Goal: Information Seeking & Learning: Learn about a topic

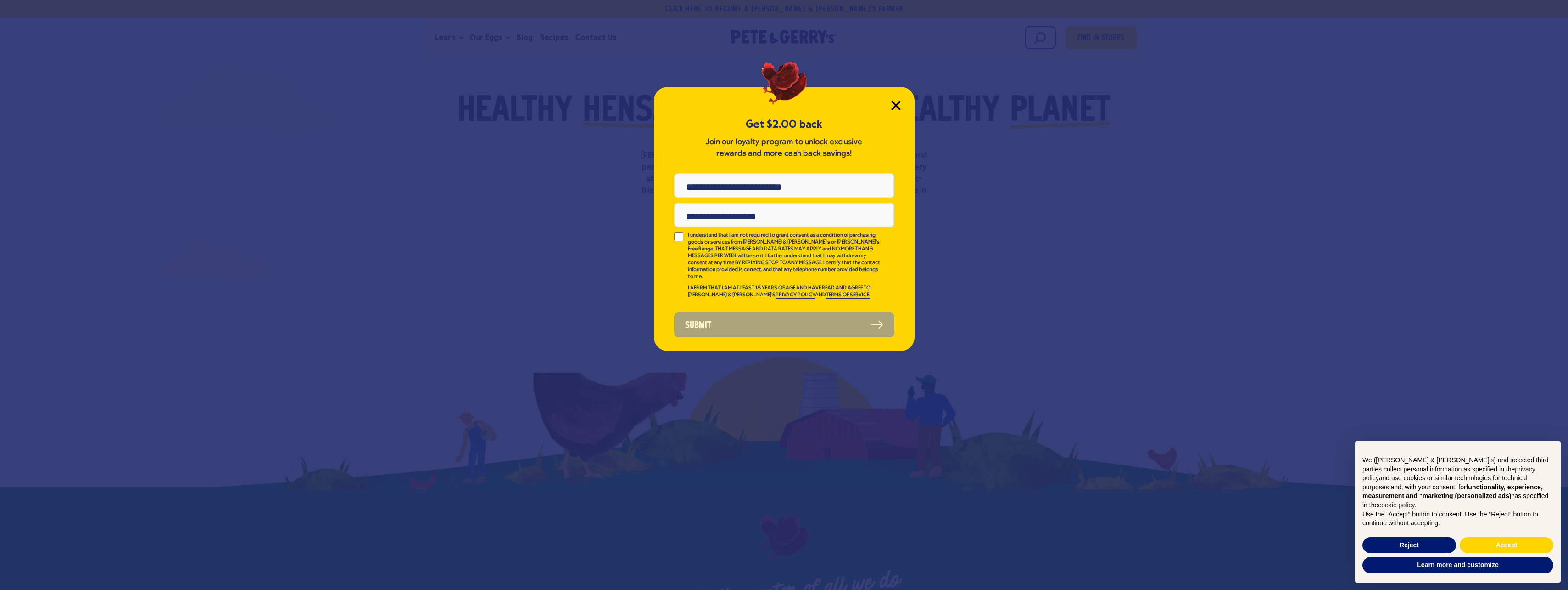
click at [897, 103] on icon "Close Modal" at bounding box center [896, 105] width 8 height 8
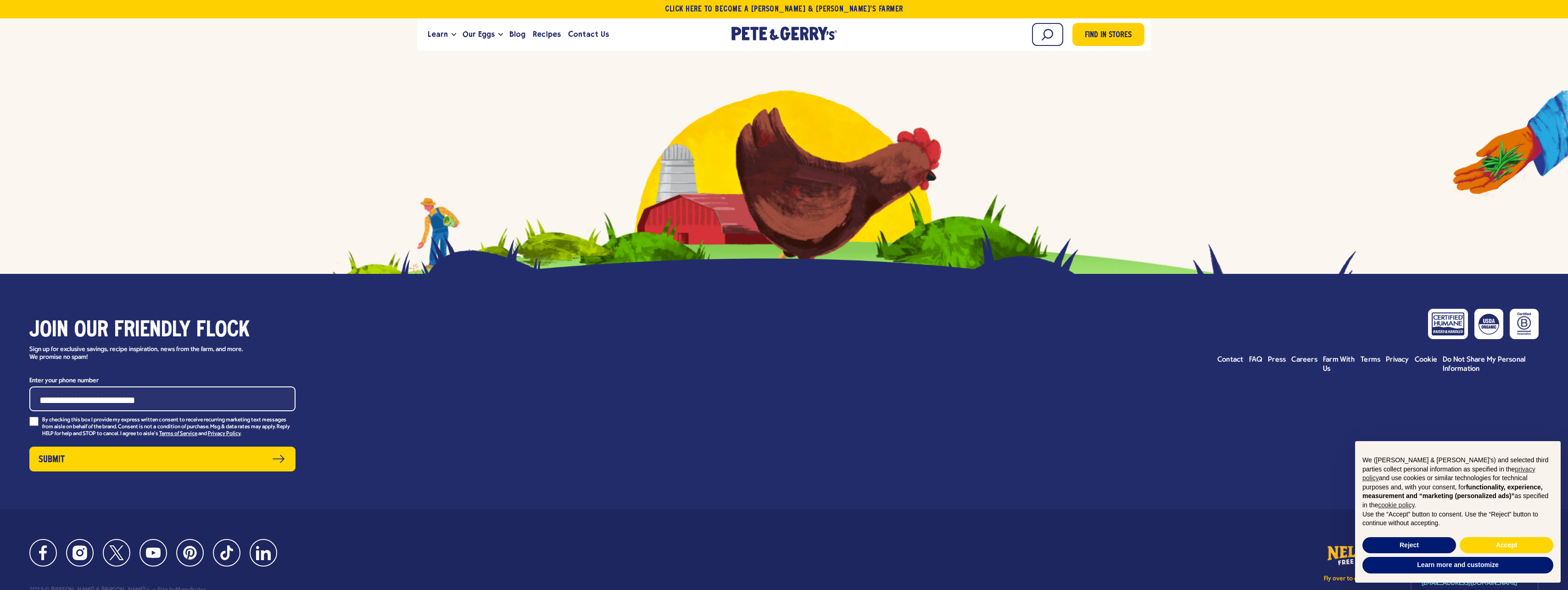
scroll to position [4267, 0]
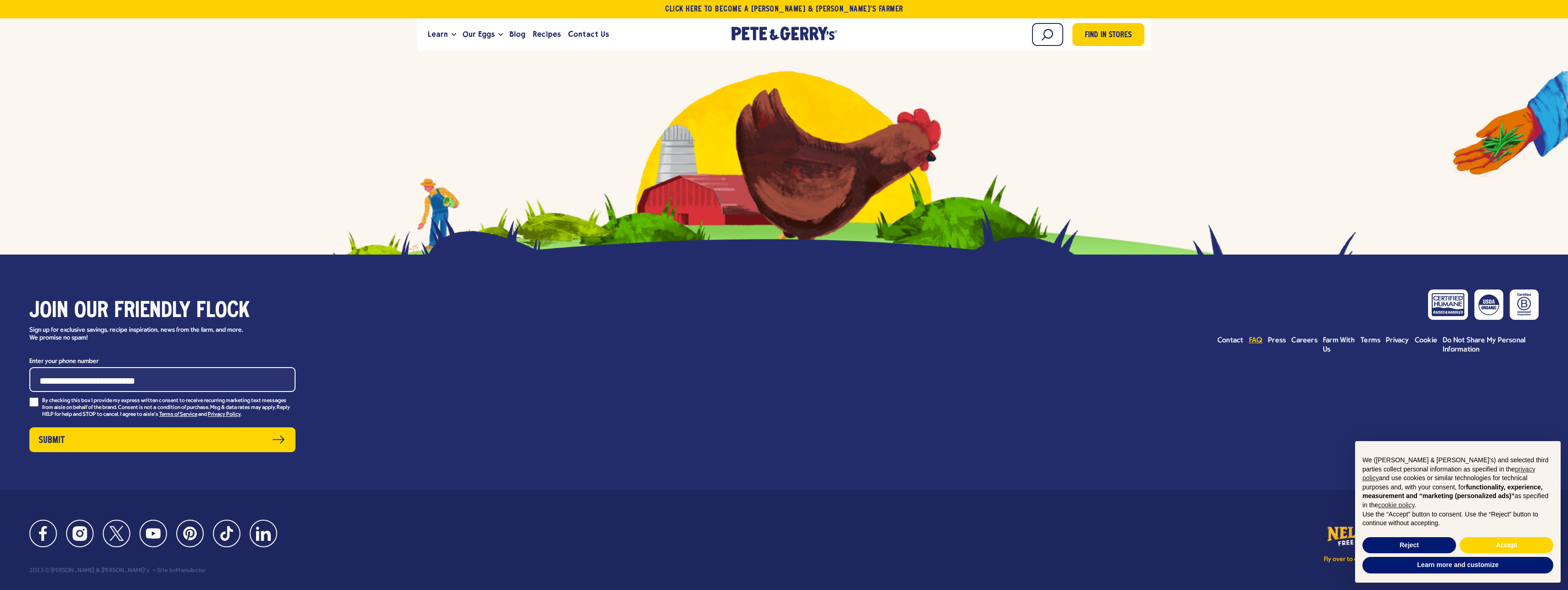
click at [1257, 339] on span "FAQ" at bounding box center [1256, 340] width 14 height 8
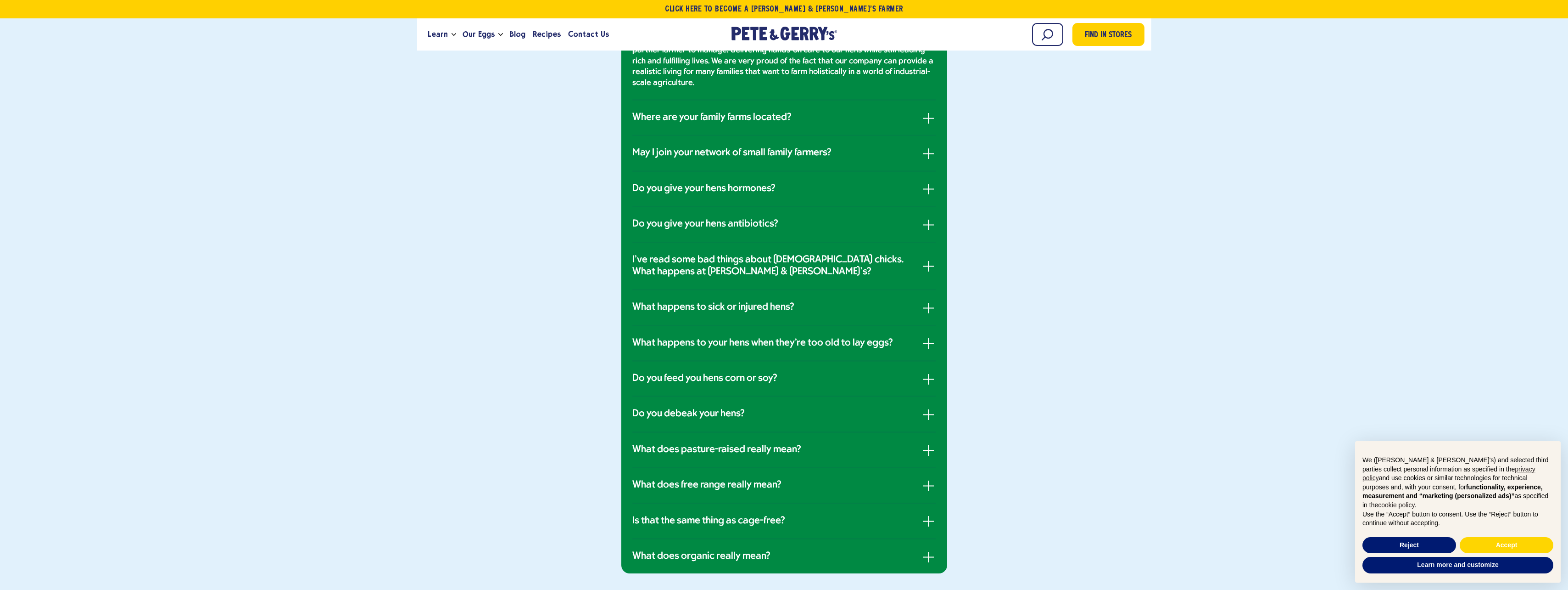
scroll to position [505, 0]
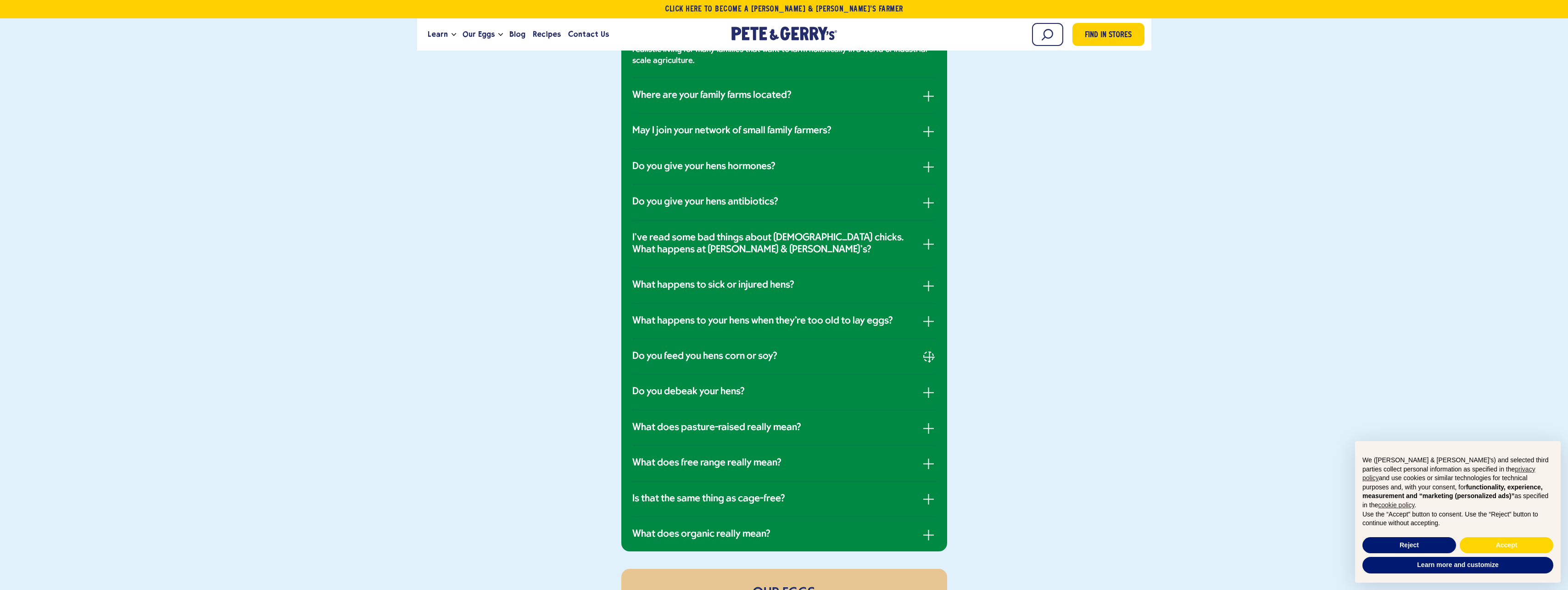
click at [930, 361] on button "button" at bounding box center [929, 357] width 11 height 11
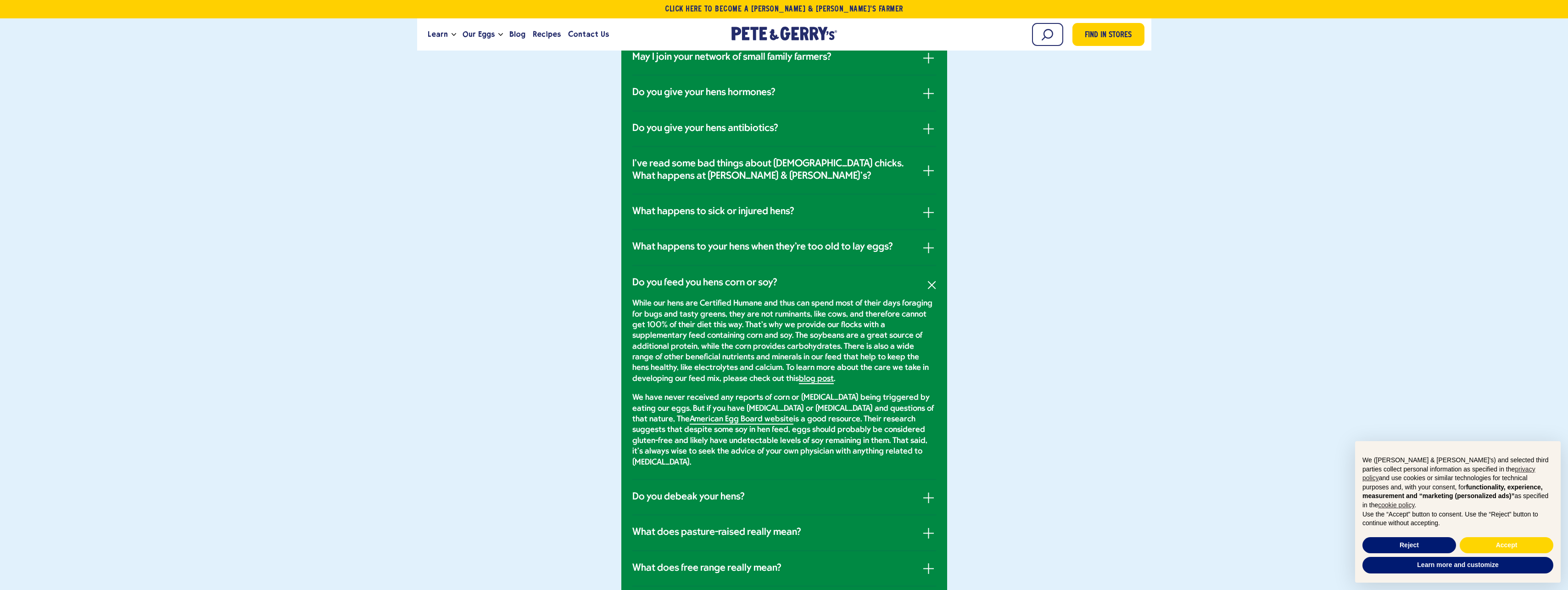
click at [799, 377] on link "blog post" at bounding box center [816, 379] width 35 height 10
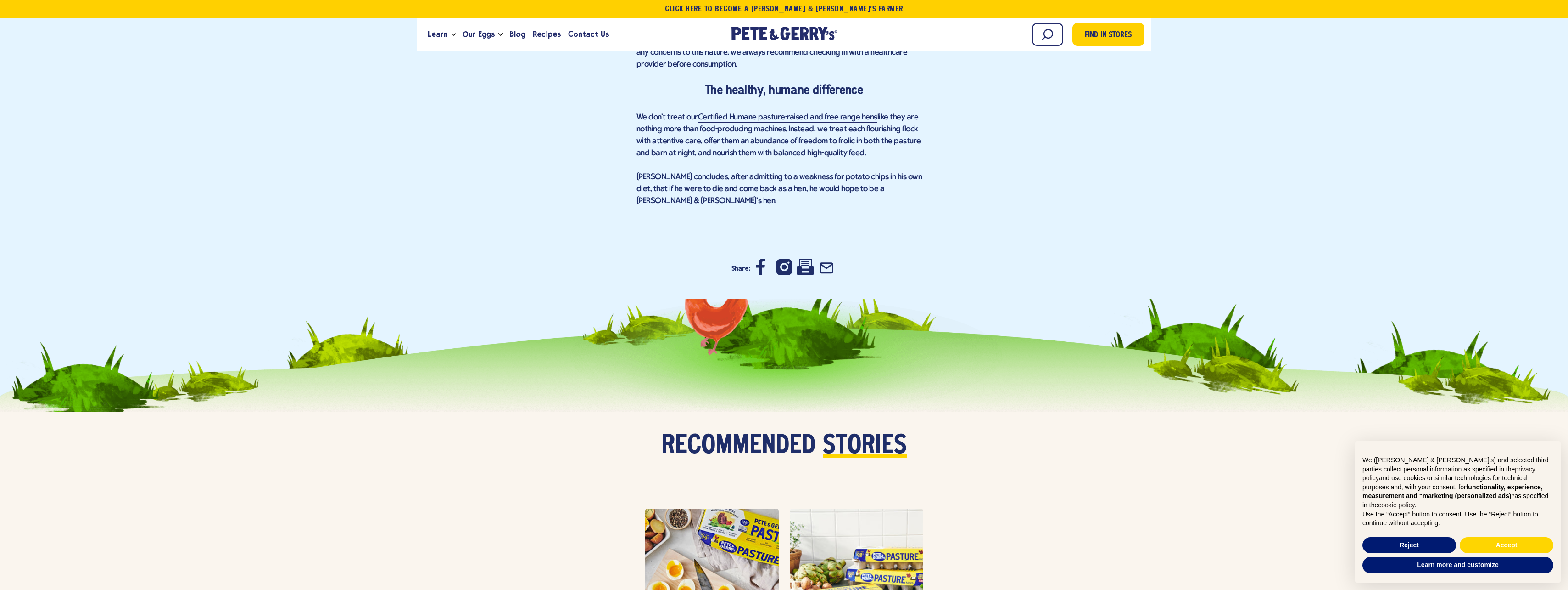
scroll to position [1378, 0]
